Goal: Task Accomplishment & Management: Use online tool/utility

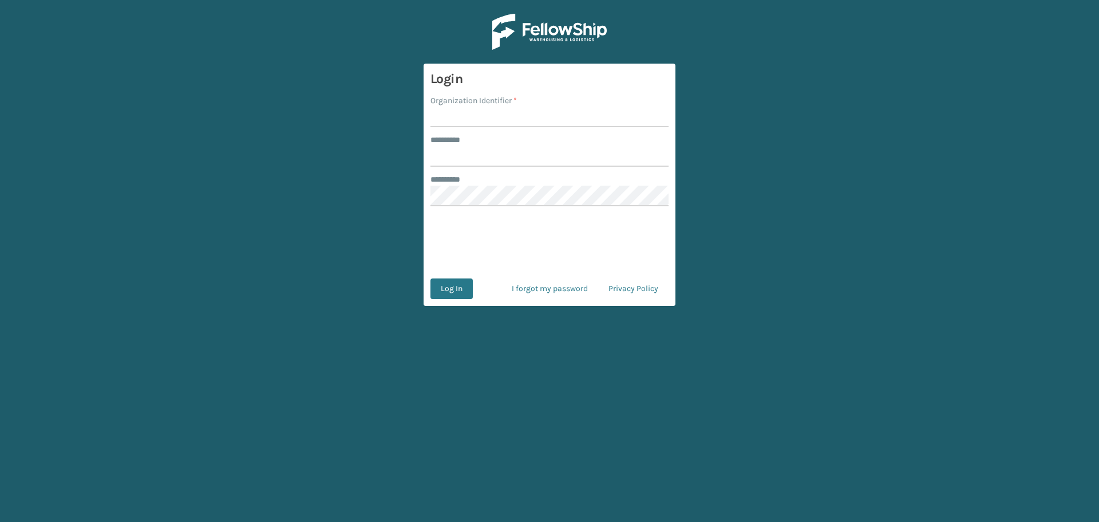
click at [547, 119] on input "Organization Identifier *" at bounding box center [550, 116] width 238 height 21
type input "fellowship - east"
click at [526, 160] on input "******** *" at bounding box center [550, 156] width 238 height 21
type input "****"
click at [431, 278] on button "Log In" at bounding box center [452, 288] width 42 height 21
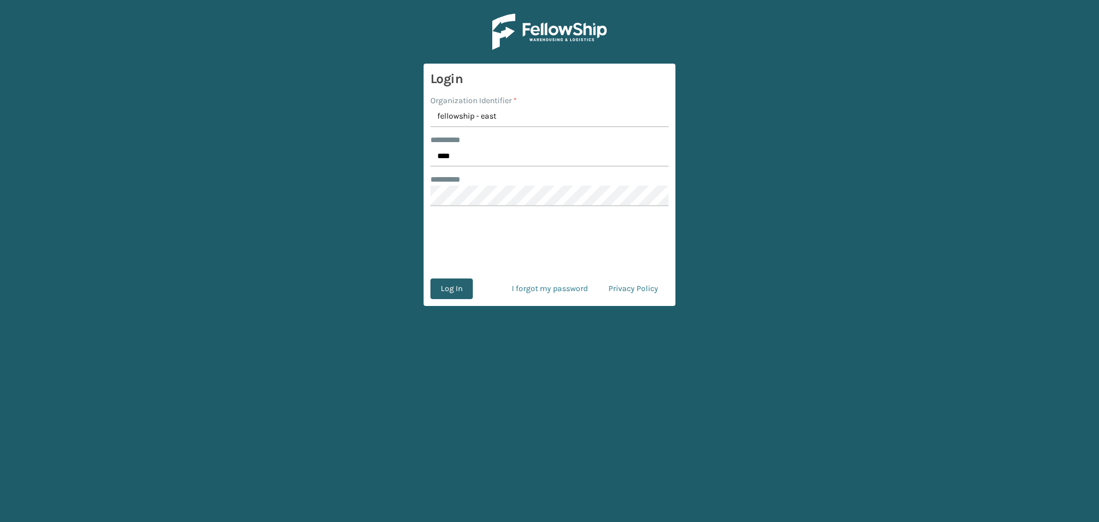
click at [463, 298] on button "Log In" at bounding box center [452, 288] width 42 height 21
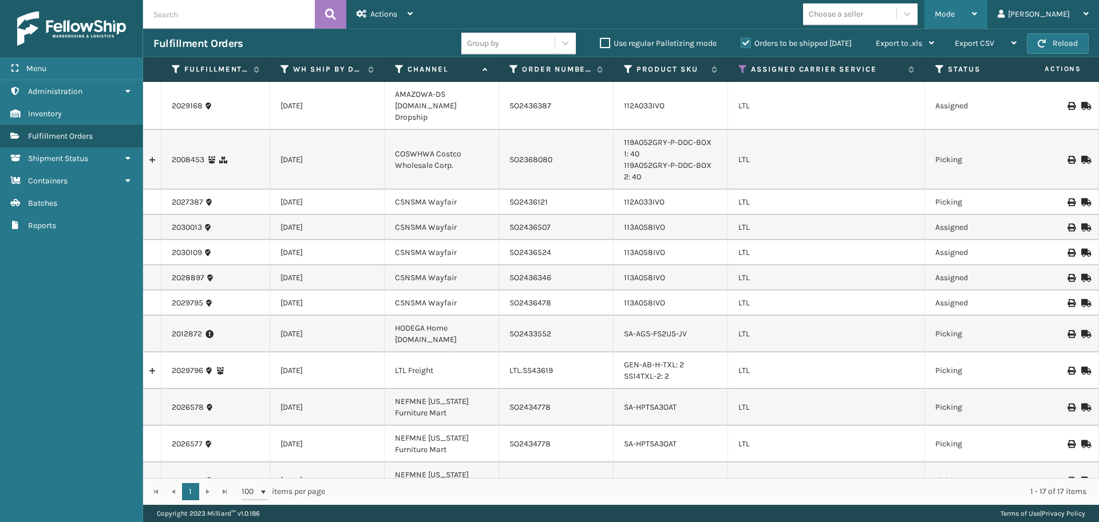
click at [977, 17] on div "Mode" at bounding box center [956, 14] width 42 height 29
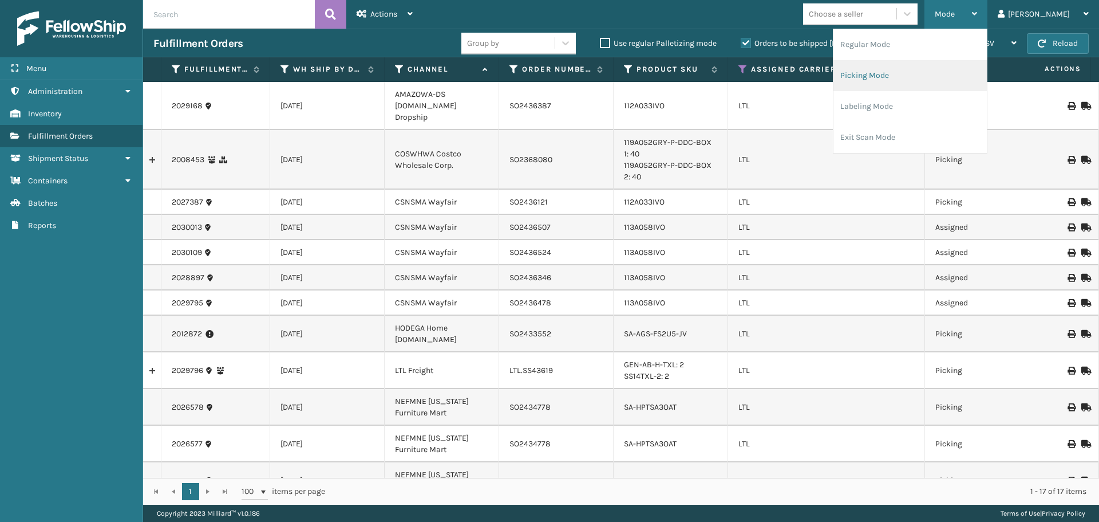
click at [946, 73] on li "Picking Mode" at bounding box center [910, 75] width 153 height 31
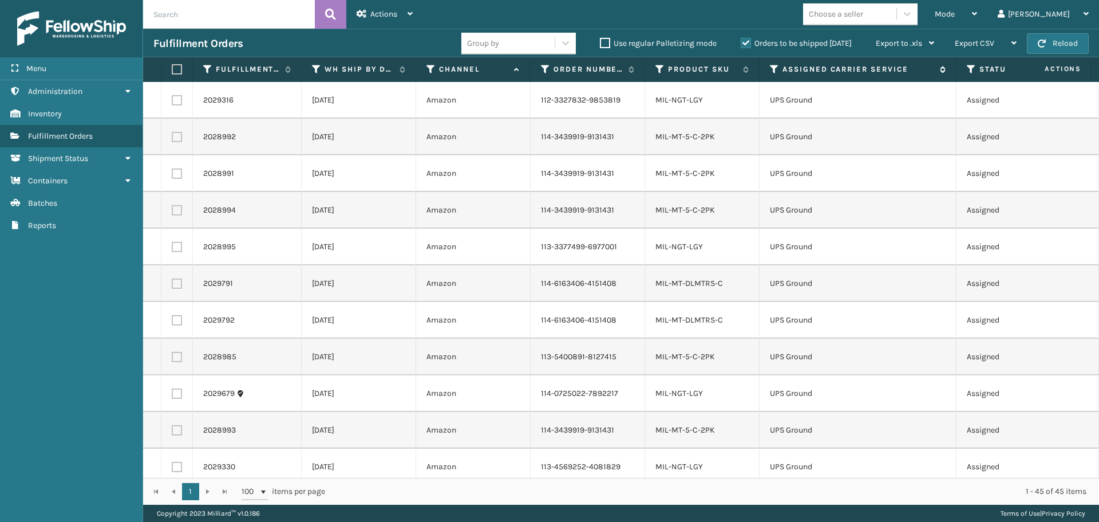
click at [772, 70] on icon at bounding box center [774, 69] width 9 height 10
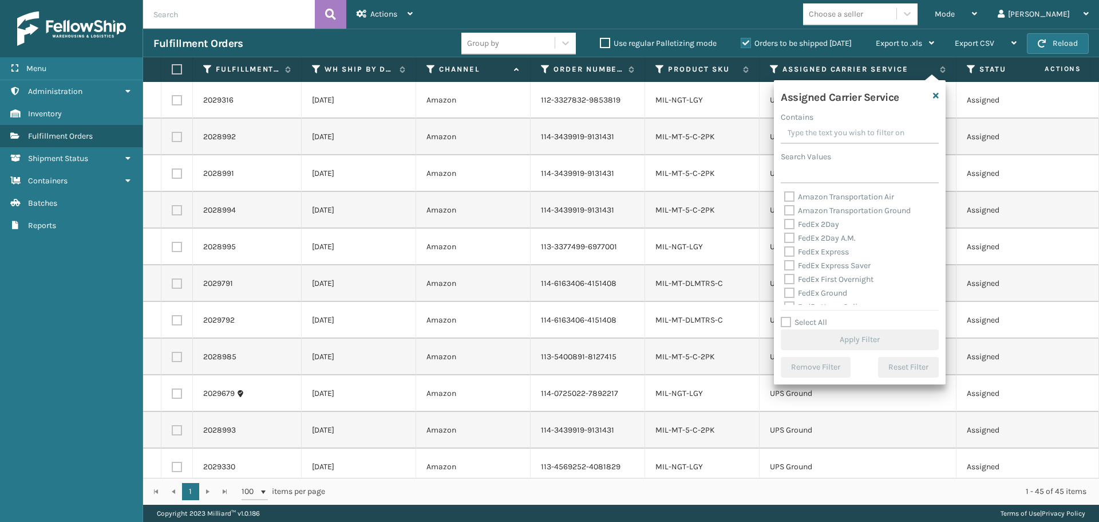
scroll to position [115, 0]
click at [791, 247] on label "LTL" at bounding box center [796, 247] width 25 height 10
click at [785, 247] on input "LTL" at bounding box center [784, 243] width 1 height 7
checkbox input "true"
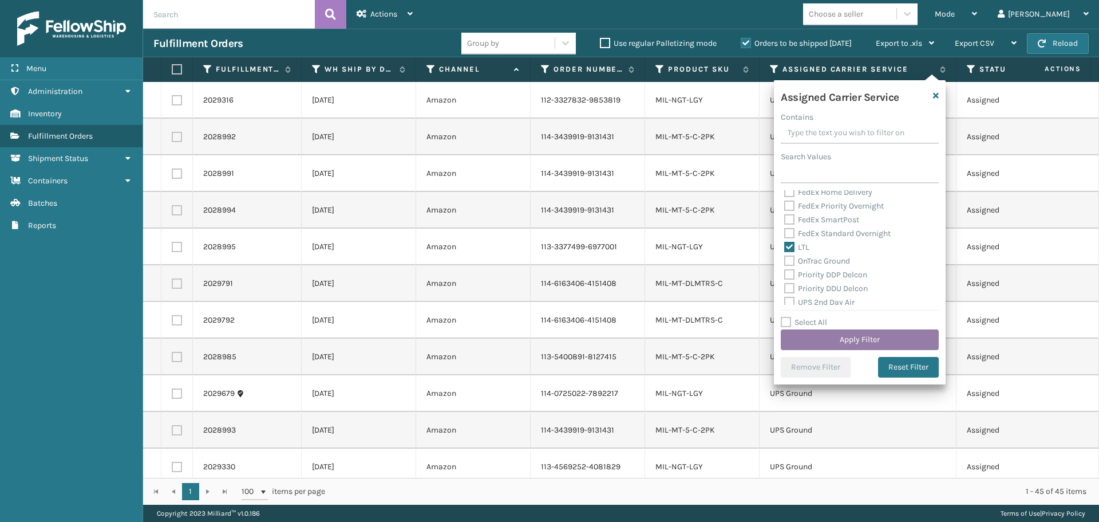
click at [834, 341] on button "Apply Filter" at bounding box center [860, 339] width 158 height 21
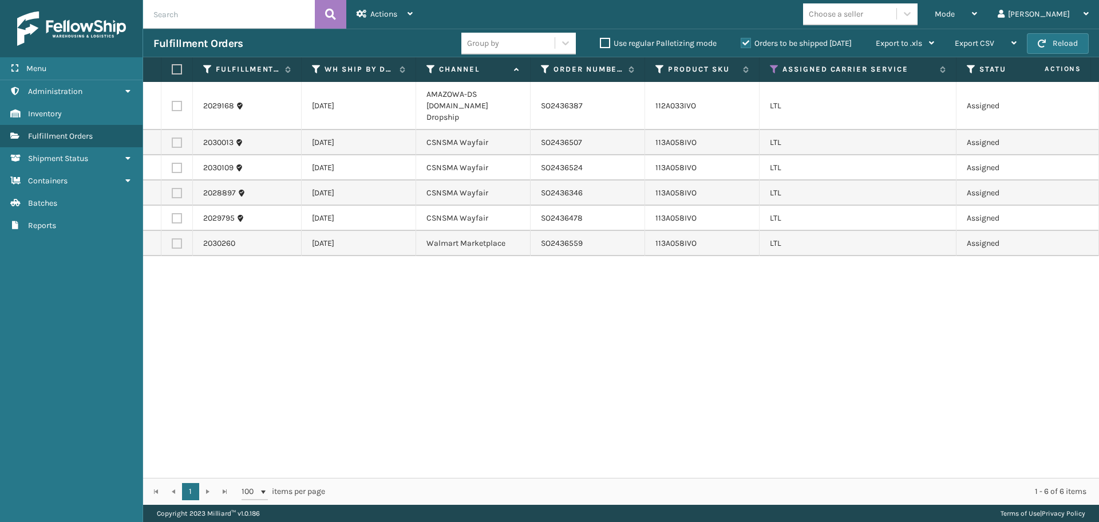
click at [177, 102] on label at bounding box center [177, 106] width 10 height 10
click at [172, 102] on input "checkbox" at bounding box center [172, 104] width 1 height 7
checkbox input "true"
click at [385, 11] on span "Actions" at bounding box center [383, 14] width 27 height 10
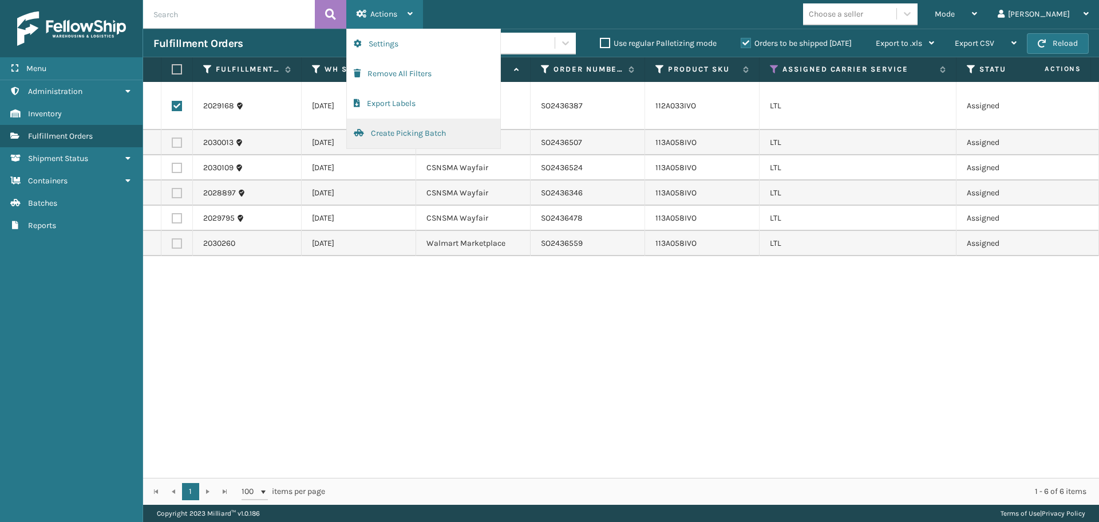
click at [389, 135] on button "Create Picking Batch" at bounding box center [423, 134] width 153 height 30
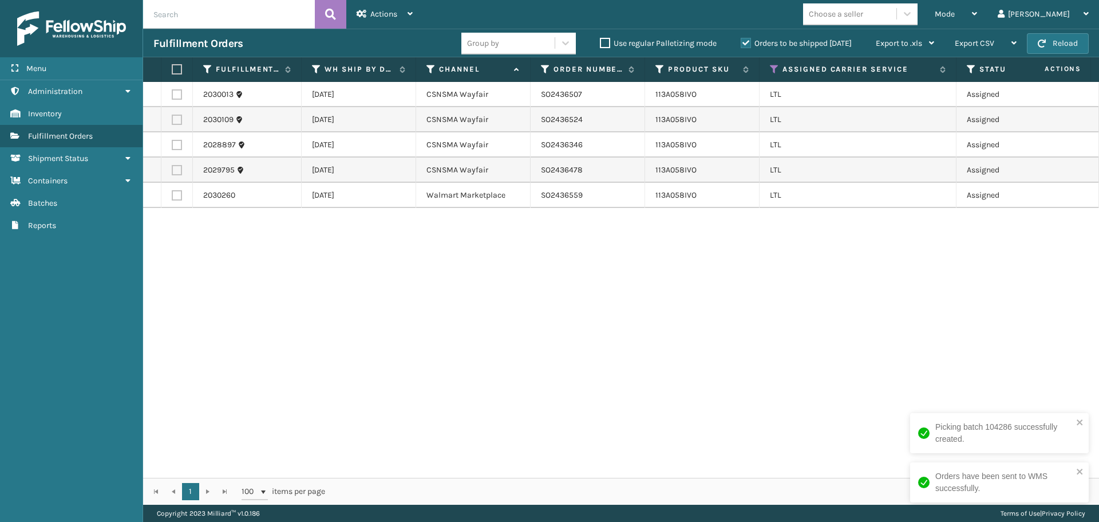
click at [174, 72] on label at bounding box center [175, 69] width 7 height 10
click at [172, 72] on input "checkbox" at bounding box center [172, 69] width 1 height 7
checkbox input "true"
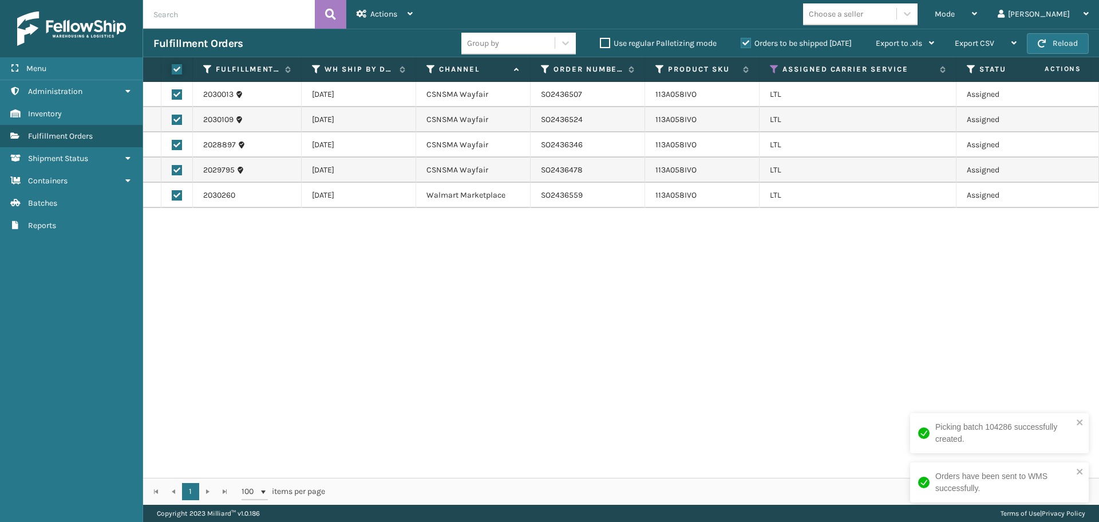
checkbox input "true"
click at [393, 10] on span "Actions" at bounding box center [383, 14] width 27 height 10
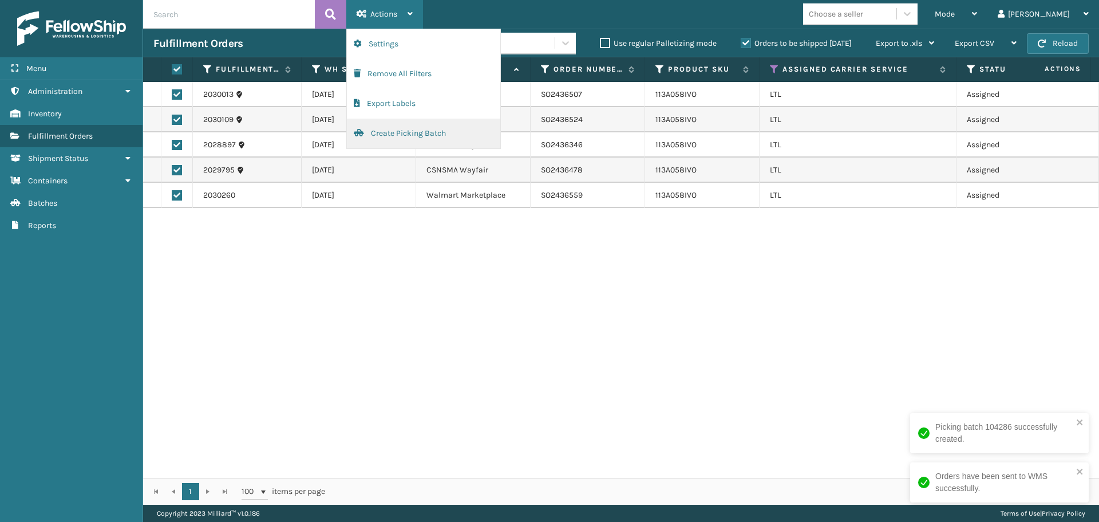
click at [396, 133] on button "Create Picking Batch" at bounding box center [423, 134] width 153 height 30
